Goal: Information Seeking & Learning: Learn about a topic

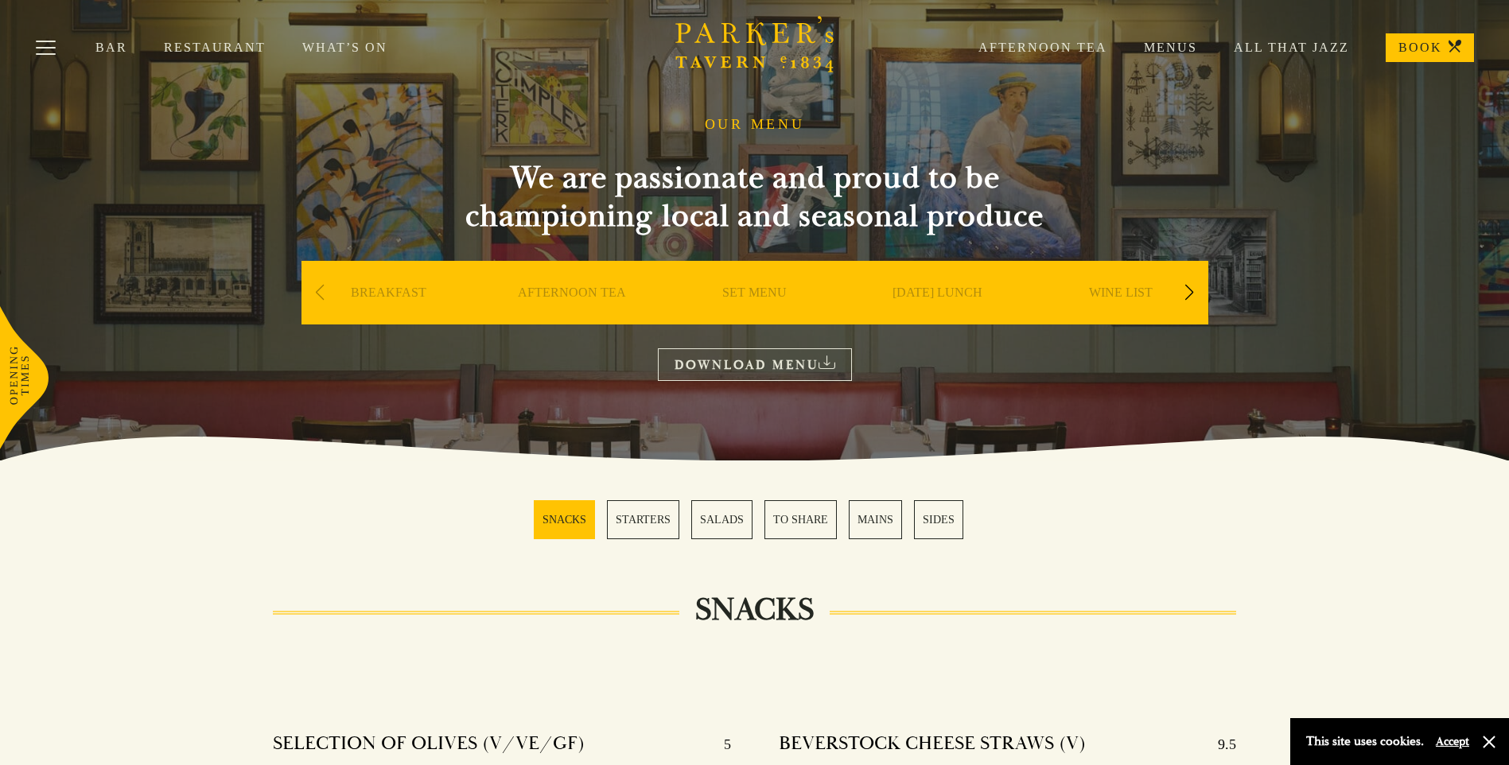
scroll to position [10, 0]
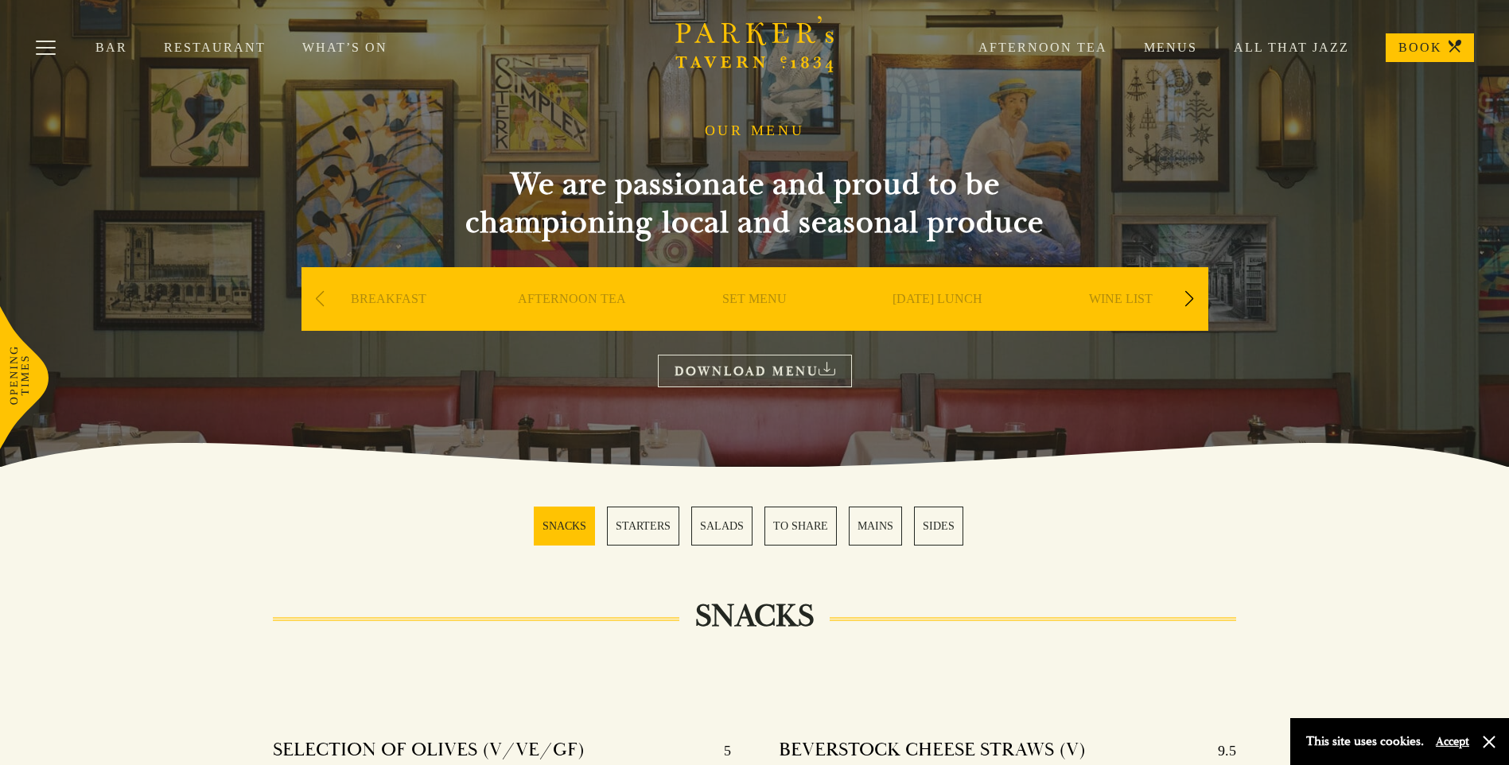
click at [1194, 298] on div "Next slide" at bounding box center [1189, 299] width 21 height 35
click at [937, 300] on link "DESSERT" at bounding box center [938, 323] width 56 height 64
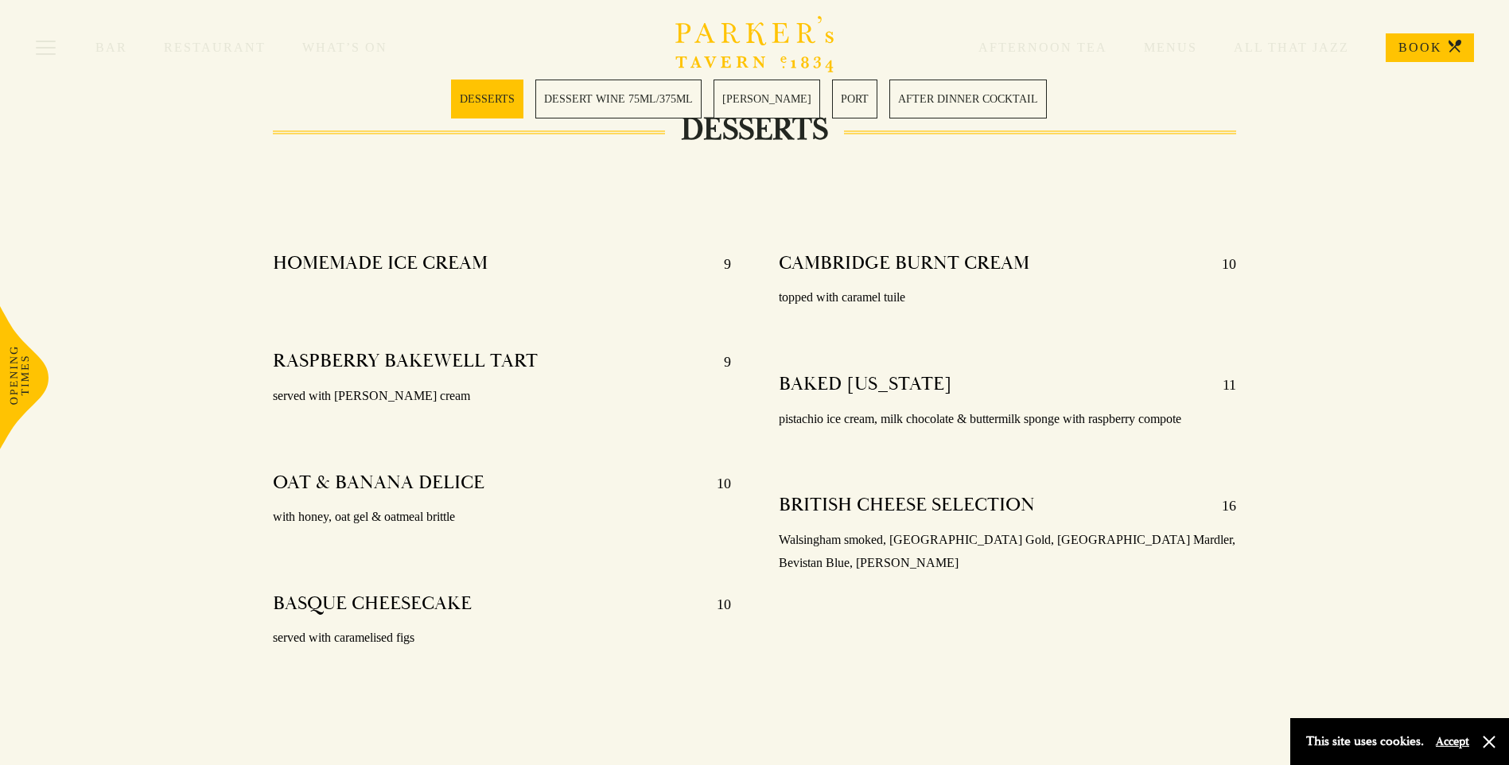
scroll to position [557, 0]
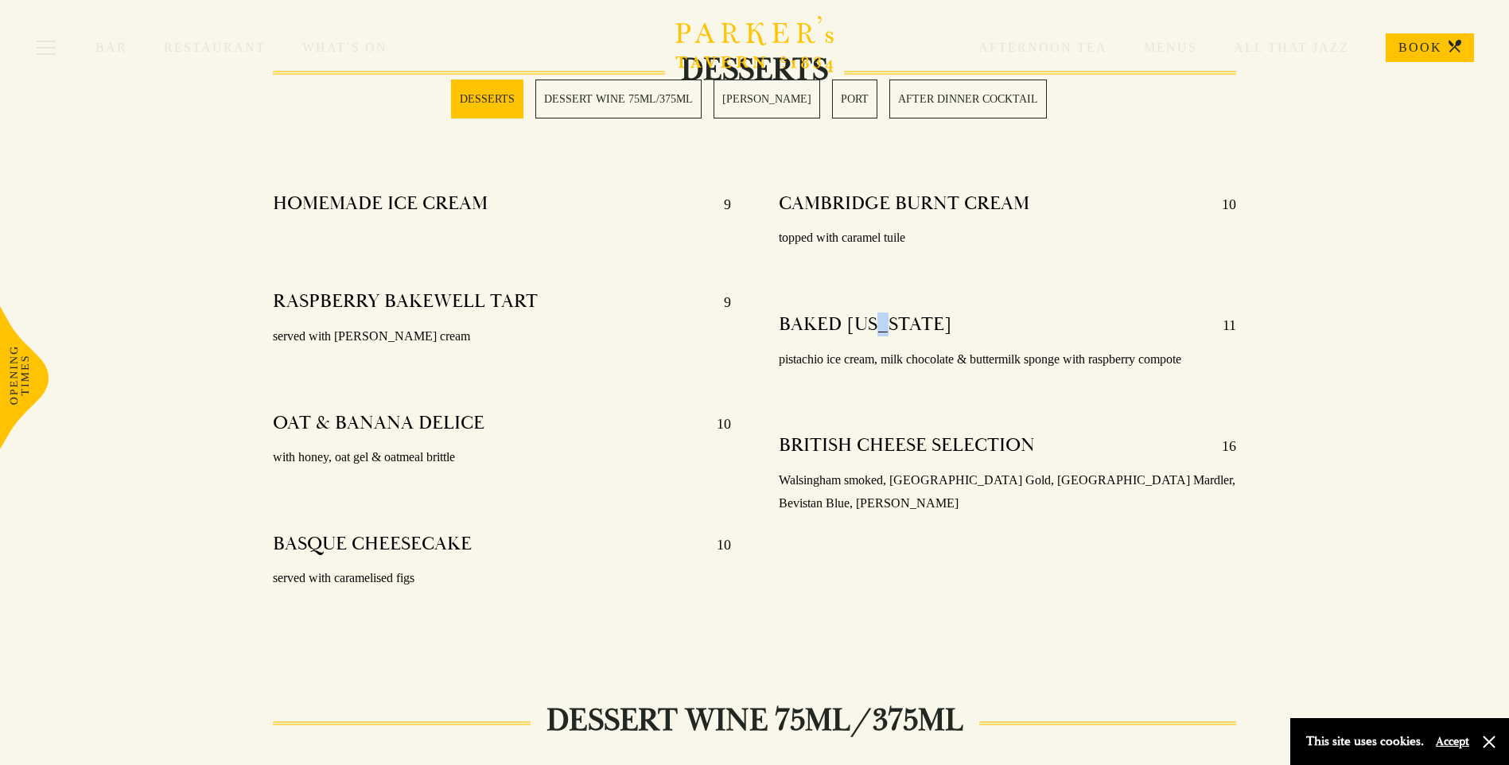
click at [887, 327] on h4 "BAKED ALASKA" at bounding box center [865, 325] width 173 height 25
drag, startPoint x: 887, startPoint y: 327, endPoint x: 888, endPoint y: 355, distance: 27.9
click at [888, 355] on p "pistachio ice cream, milk chocolate & buttermilk sponge with raspberry compote" at bounding box center [1007, 359] width 457 height 23
